Goal: Navigation & Orientation: Understand site structure

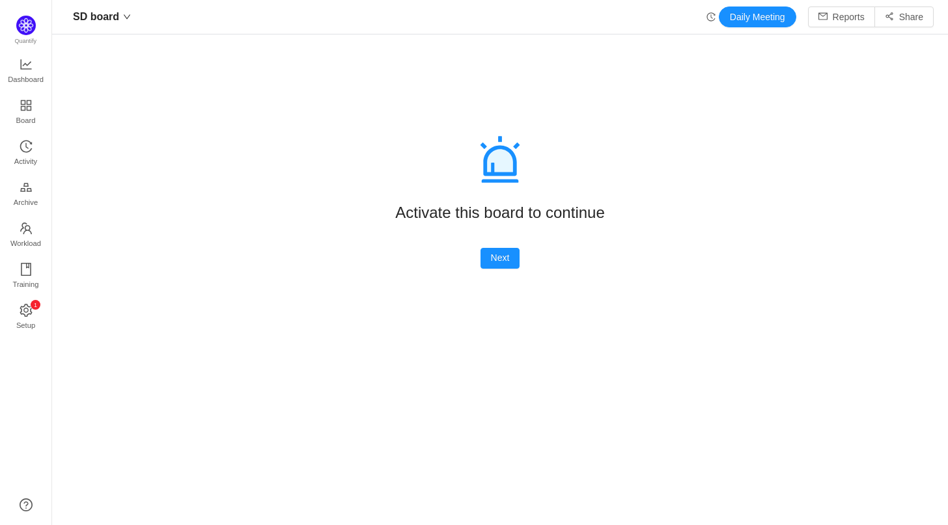
scroll to position [20, 20]
click at [495, 262] on button "Next" at bounding box center [500, 258] width 40 height 21
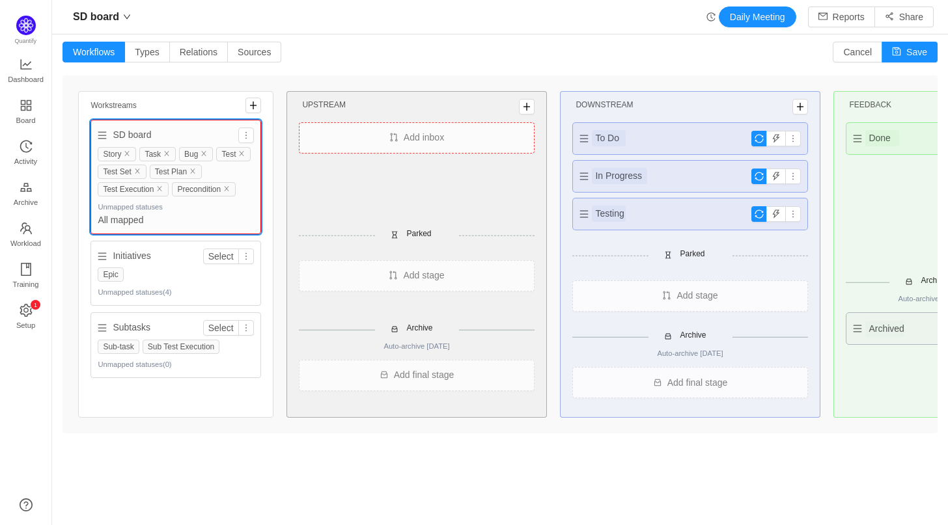
click at [166, 273] on div "Epic" at bounding box center [176, 275] width 156 height 14
click at [796, 176] on button "button" at bounding box center [793, 177] width 16 height 16
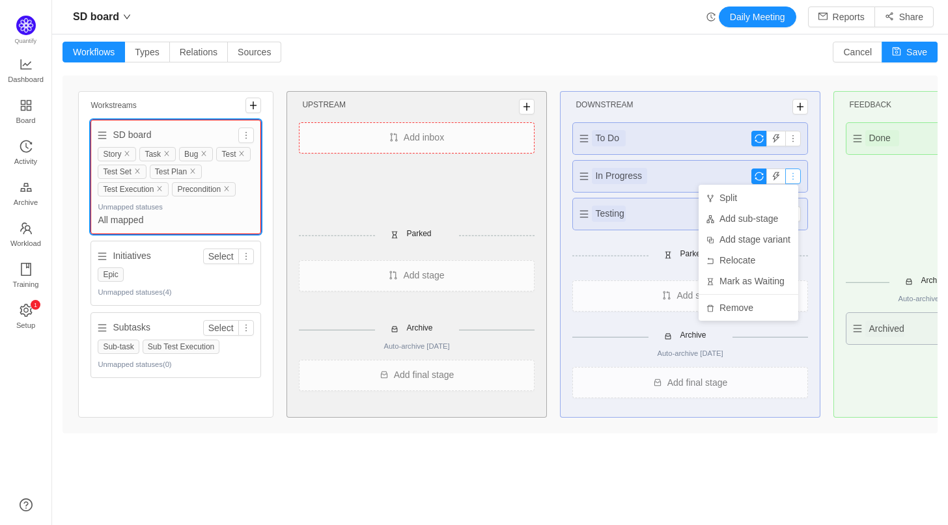
click at [796, 176] on button "button" at bounding box center [793, 177] width 16 height 16
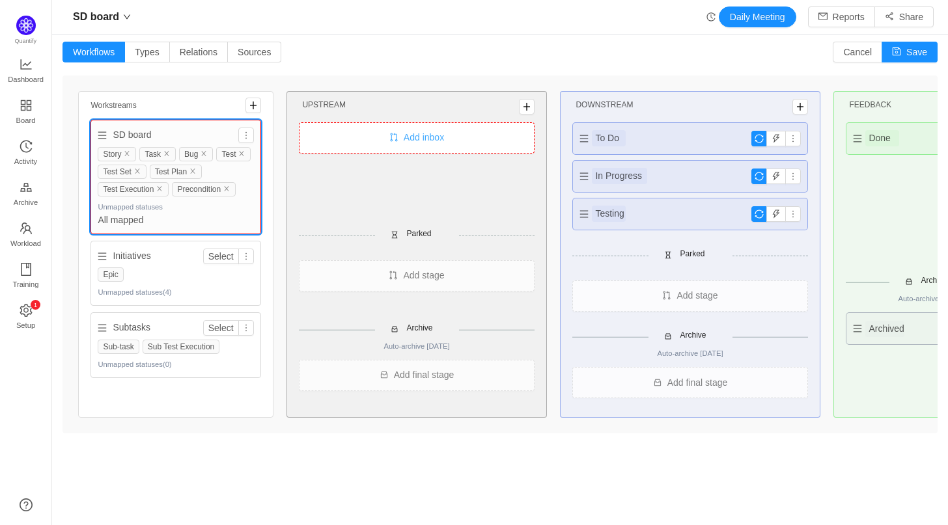
click at [419, 132] on button "Add inbox" at bounding box center [416, 137] width 235 height 31
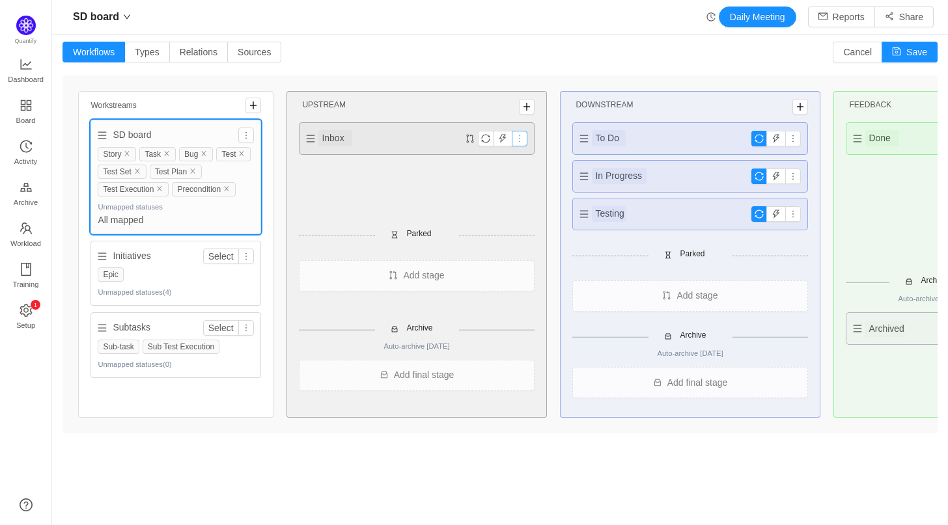
click at [519, 134] on button "button" at bounding box center [520, 139] width 16 height 16
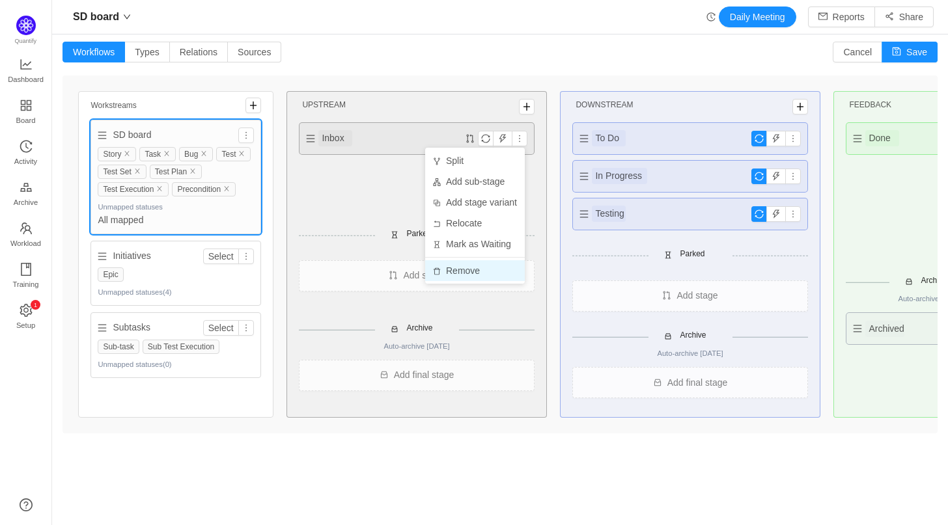
click at [482, 266] on li "Remove" at bounding box center [475, 270] width 100 height 21
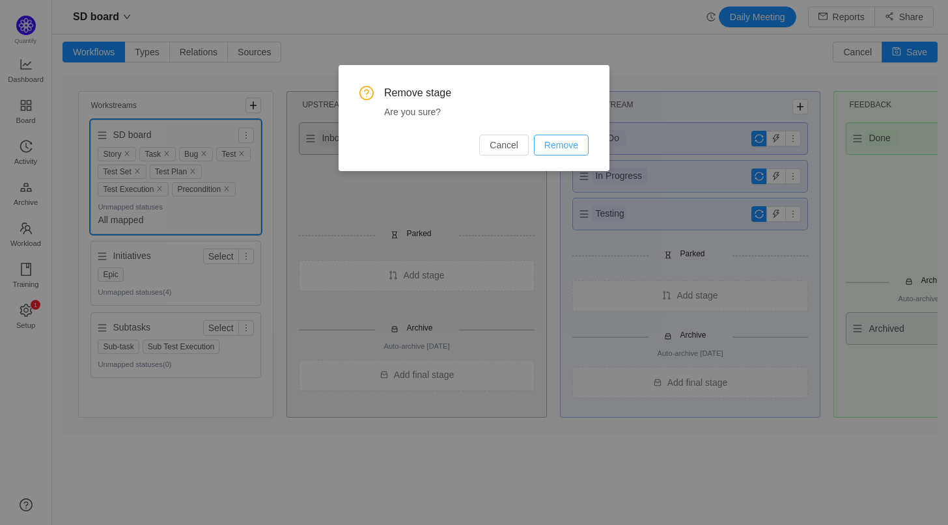
click at [551, 137] on button "Remove" at bounding box center [561, 145] width 55 height 21
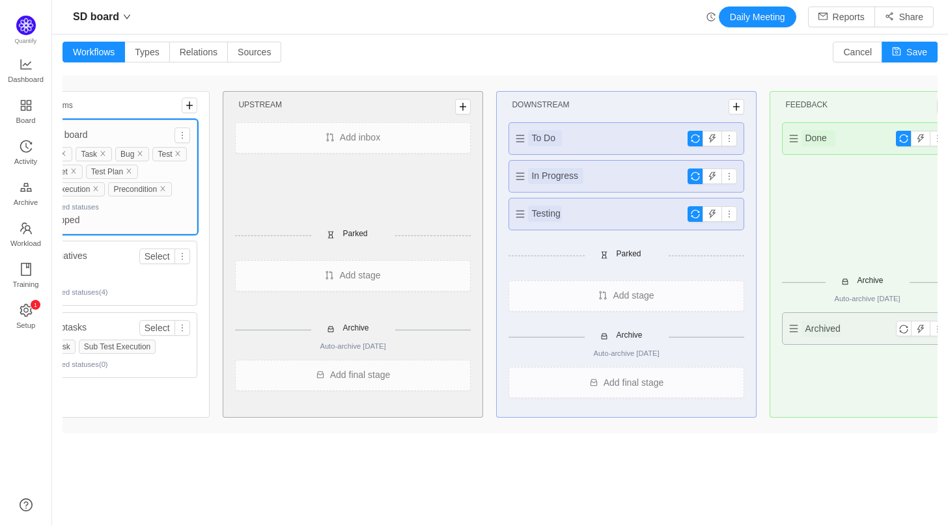
scroll to position [0, 0]
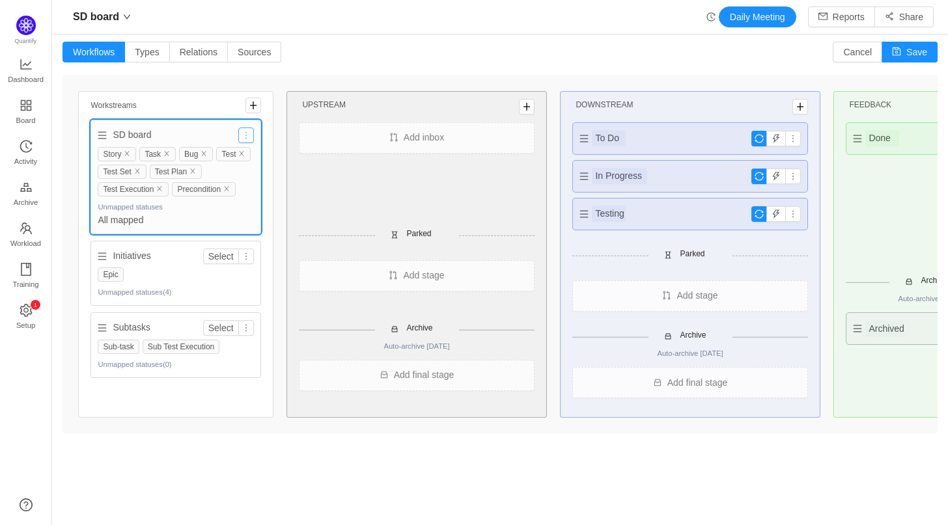
click at [246, 133] on button "button" at bounding box center [246, 136] width 16 height 16
click at [235, 84] on div "Workstreams SD board Story Task Bug Test Test Set Test Plan Test Execution Prec…" at bounding box center [499, 255] width 875 height 358
click at [245, 250] on button "button" at bounding box center [246, 257] width 16 height 16
click at [222, 255] on button "Select" at bounding box center [221, 257] width 36 height 16
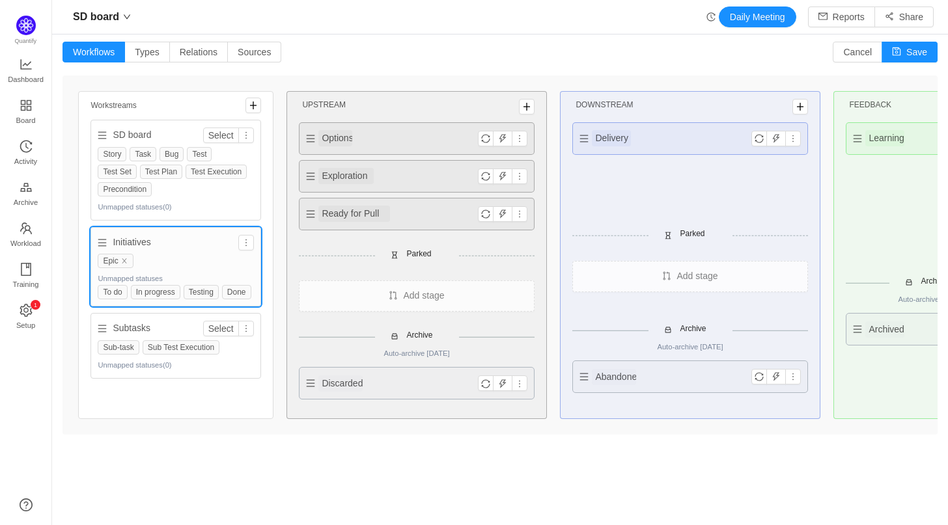
click at [280, 271] on div "Workstreams SD board Select Story Task Bug Test Test Set Test Plan Test Executi…" at bounding box center [499, 255] width 875 height 359
click at [466, 48] on div "Workflows Types Relations Sources Cancel Save" at bounding box center [499, 52] width 875 height 21
click at [842, 52] on button "Cancel" at bounding box center [857, 52] width 49 height 21
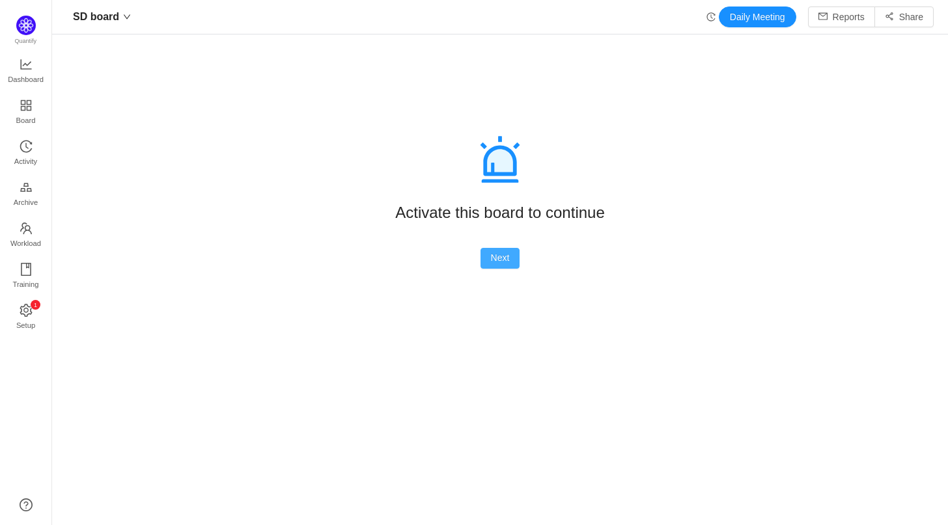
click at [501, 262] on button "Next" at bounding box center [500, 258] width 40 height 21
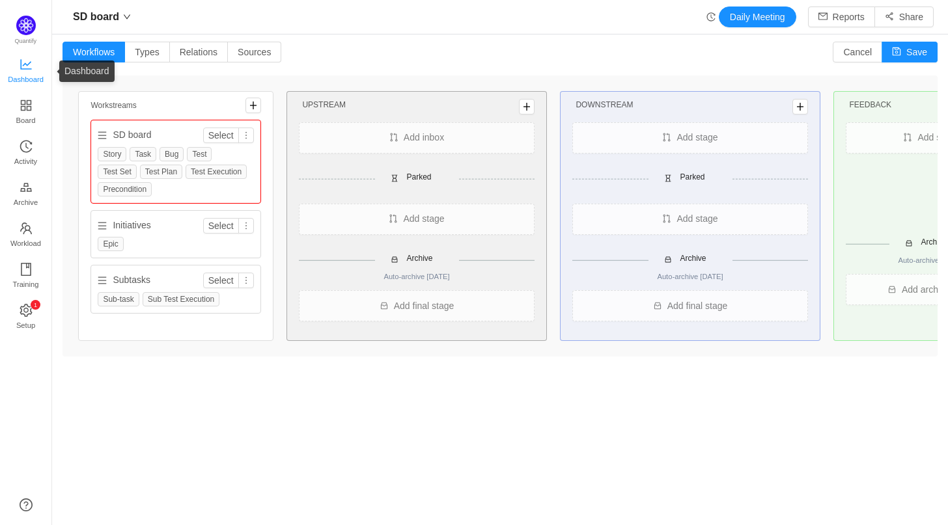
click at [25, 73] on span "Dashboard" at bounding box center [26, 79] width 36 height 26
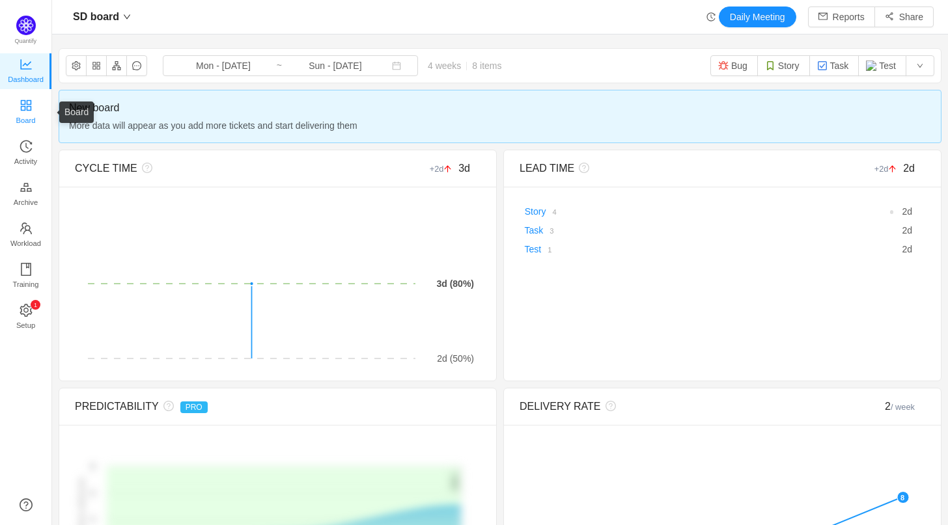
click at [27, 115] on span "Board" at bounding box center [26, 120] width 20 height 26
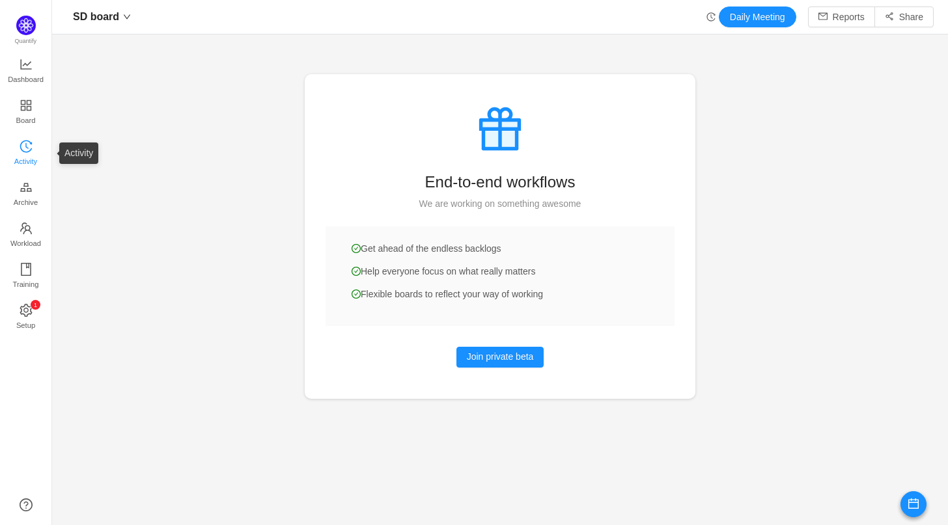
click at [29, 159] on span "Activity" at bounding box center [25, 161] width 23 height 26
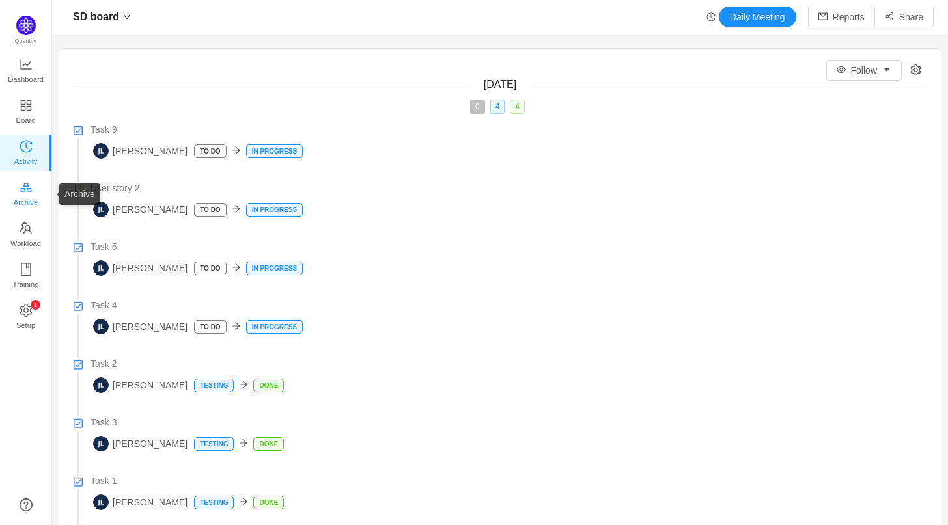
click at [31, 193] on span "Archive" at bounding box center [26, 202] width 24 height 26
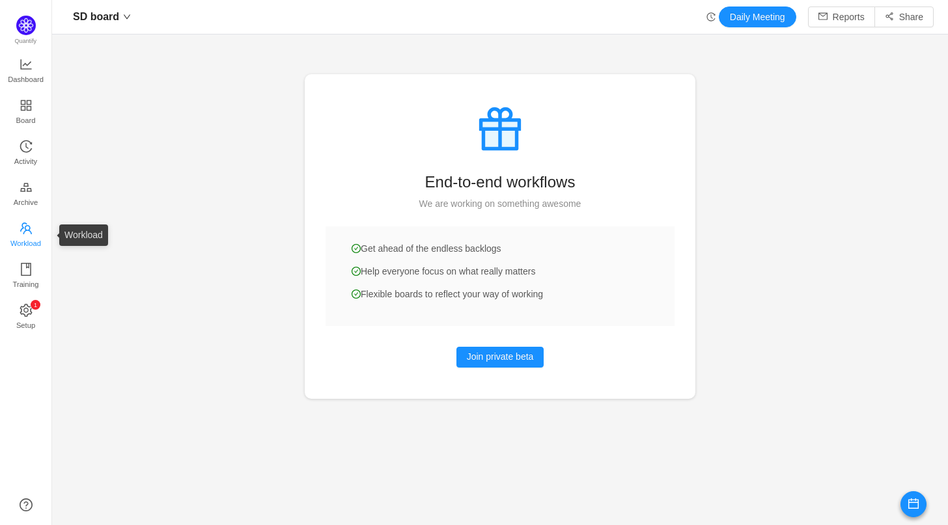
click at [25, 230] on span "Workload" at bounding box center [25, 243] width 31 height 26
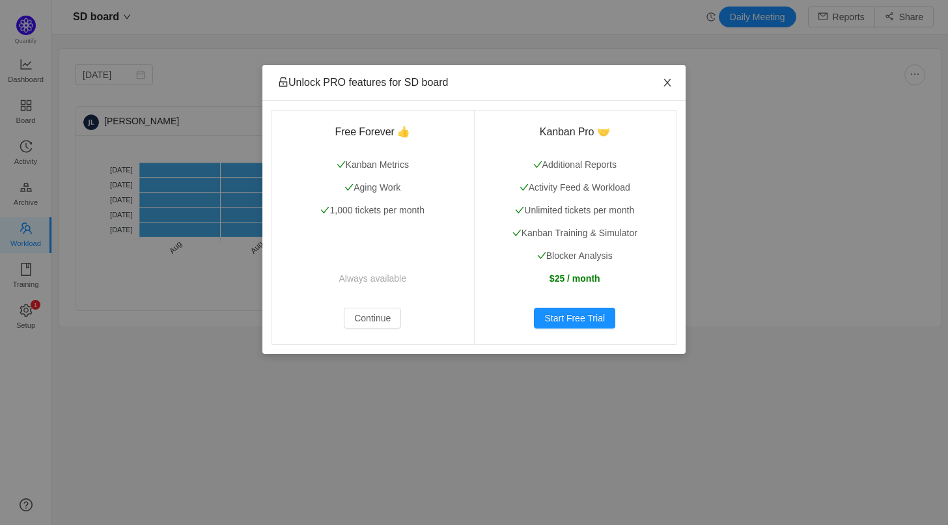
click at [665, 83] on icon "icon: close" at bounding box center [667, 82] width 10 height 10
click at [663, 81] on icon "icon: close" at bounding box center [667, 82] width 10 height 10
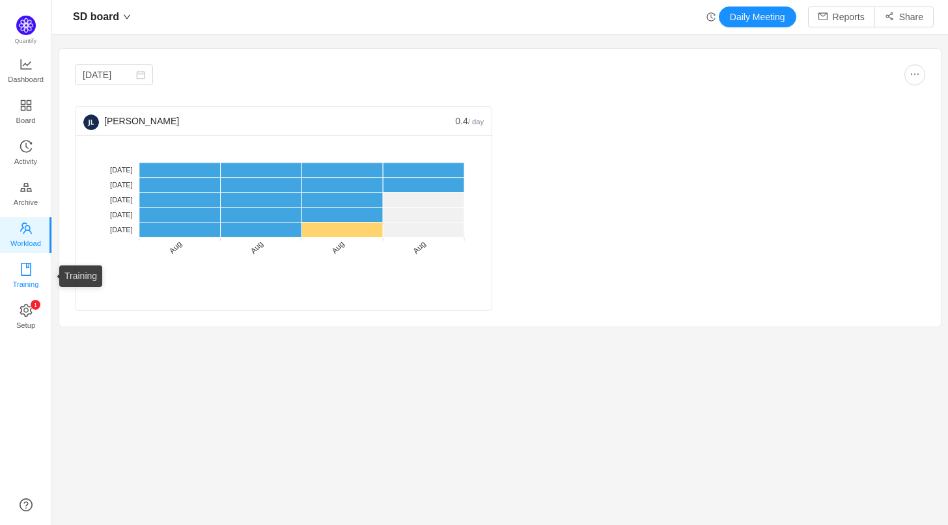
click at [34, 273] on span "Training" at bounding box center [25, 284] width 26 height 26
